Goal: Task Accomplishment & Management: Manage account settings

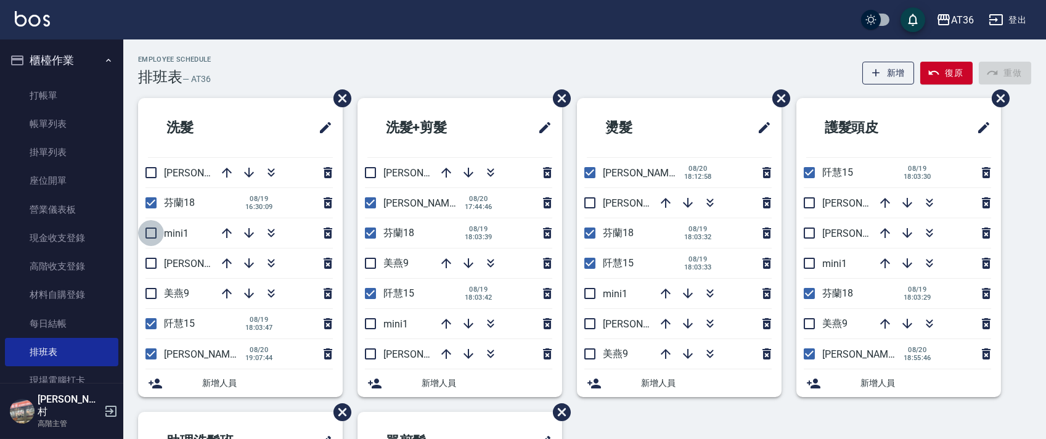
click at [148, 232] on input "checkbox" at bounding box center [151, 233] width 26 height 26
checkbox input "true"
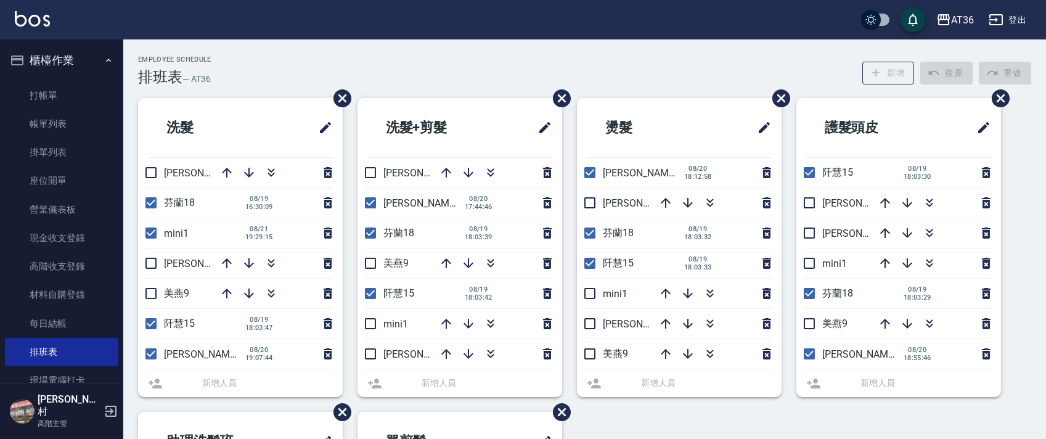
click at [146, 258] on input "checkbox" at bounding box center [151, 263] width 26 height 26
checkbox input "false"
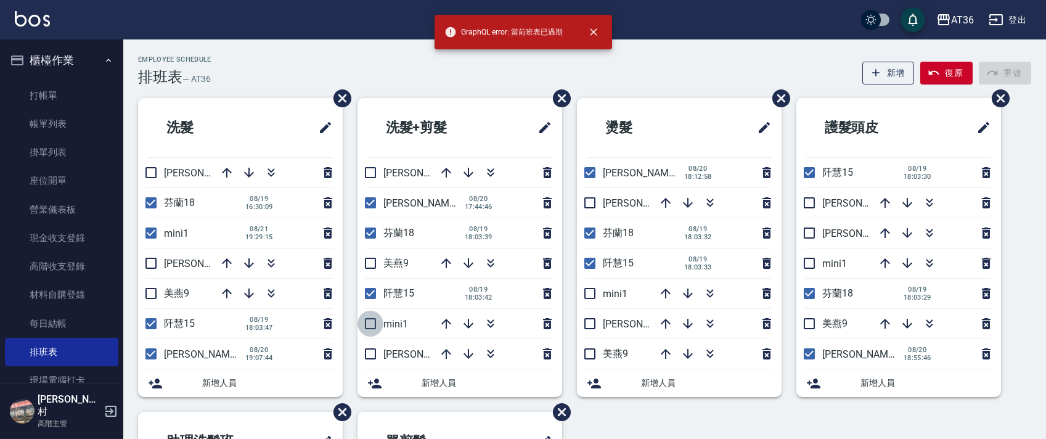
click at [370, 321] on input "checkbox" at bounding box center [371, 324] width 26 height 26
checkbox input "true"
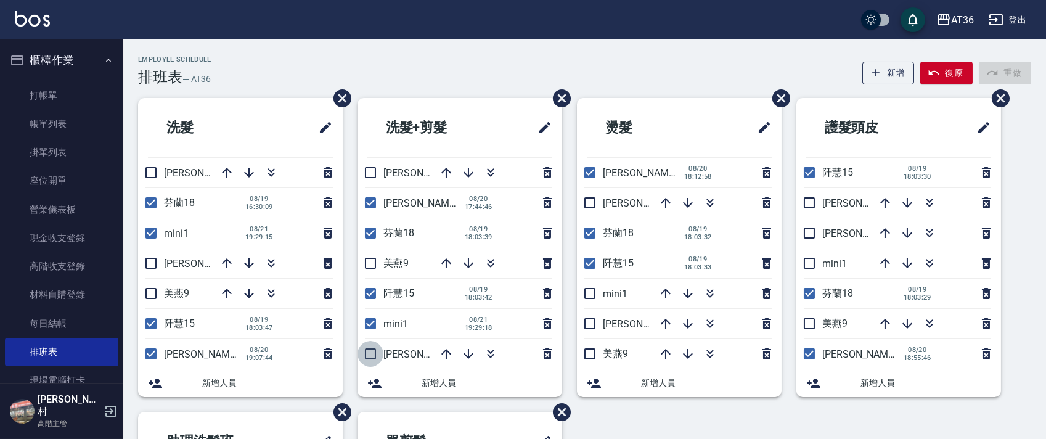
click at [372, 351] on input "checkbox" at bounding box center [371, 354] width 26 height 26
checkbox input "true"
drag, startPoint x: 589, startPoint y: 289, endPoint x: 575, endPoint y: 326, distance: 40.2
click at [589, 289] on input "checkbox" at bounding box center [590, 294] width 26 height 26
checkbox input "true"
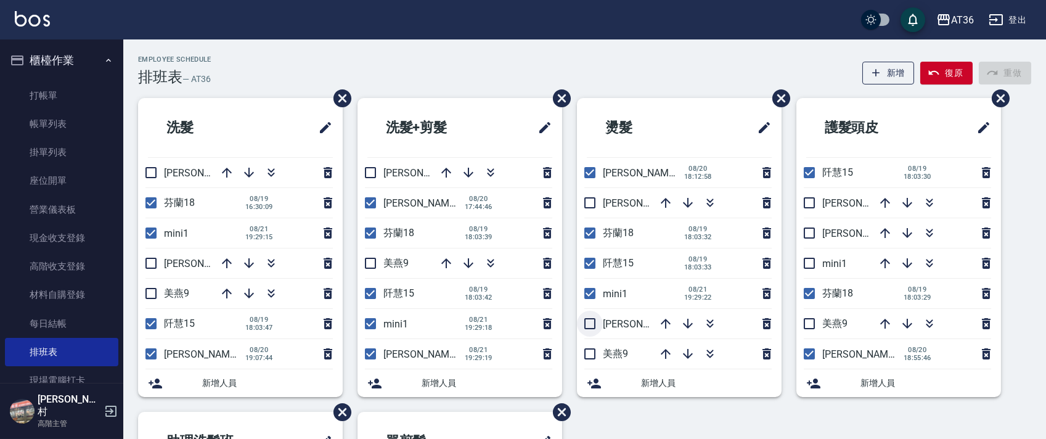
click at [593, 317] on input "checkbox" at bounding box center [590, 324] width 26 height 26
checkbox input "true"
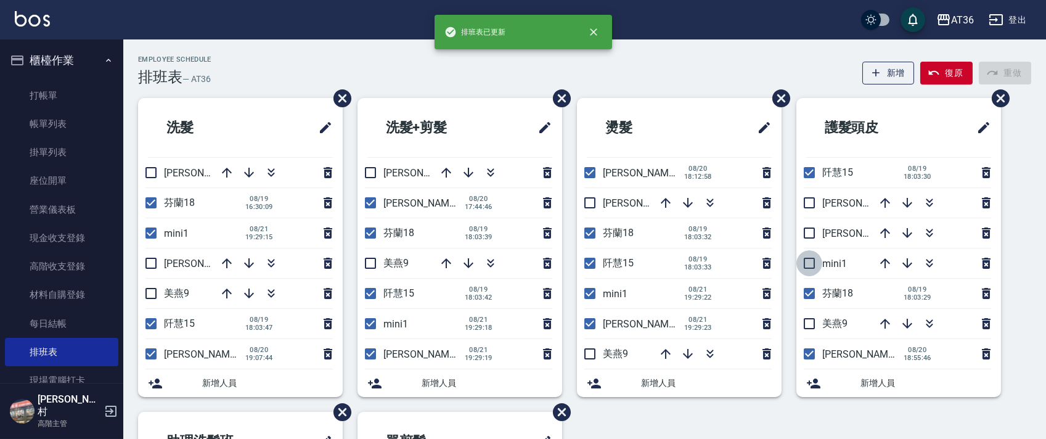
click at [810, 266] on input "checkbox" at bounding box center [810, 263] width 26 height 26
checkbox input "true"
click at [811, 200] on input "checkbox" at bounding box center [810, 203] width 26 height 26
checkbox input "true"
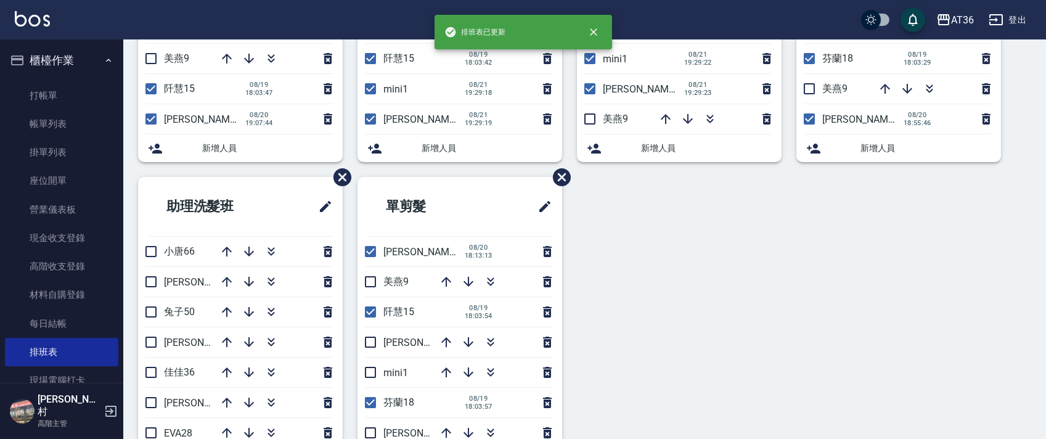
scroll to position [292, 0]
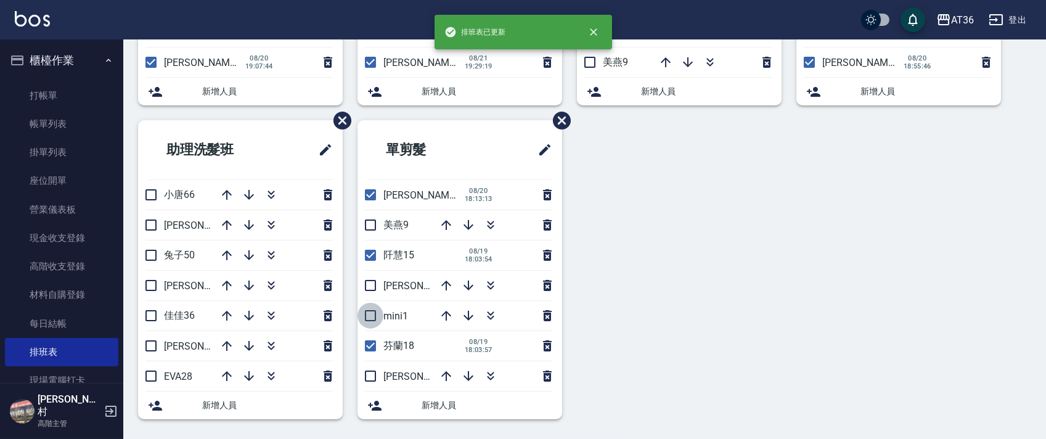
click at [372, 315] on input "checkbox" at bounding box center [371, 316] width 26 height 26
checkbox input "true"
click at [373, 372] on input "checkbox" at bounding box center [371, 376] width 26 height 26
checkbox input "true"
